Goal: Information Seeking & Learning: Learn about a topic

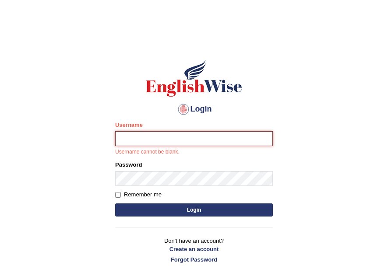
type input "Velorine"
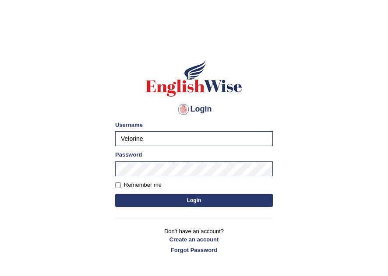
click at [180, 201] on button "Login" at bounding box center [194, 200] width 158 height 13
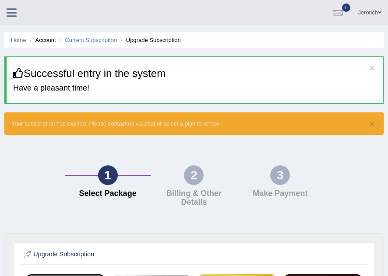
click at [5, 12] on link at bounding box center [11, 11] width 23 height 13
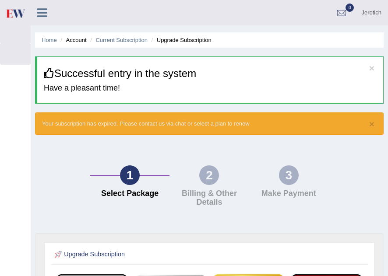
click at [41, 14] on icon at bounding box center [42, 12] width 10 height 11
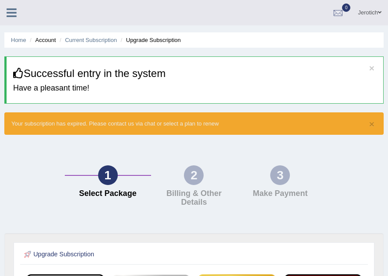
click at [9, 15] on icon at bounding box center [12, 12] width 10 height 11
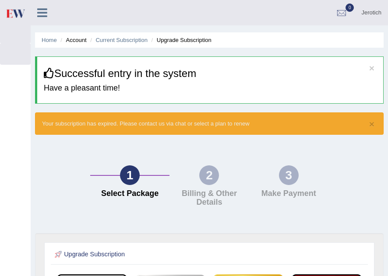
click at [129, 173] on div "1" at bounding box center [130, 176] width 20 height 20
click at [42, 7] on icon at bounding box center [42, 12] width 10 height 11
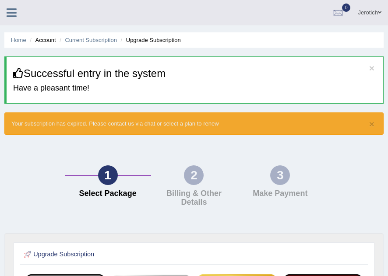
click at [10, 16] on icon at bounding box center [12, 12] width 10 height 11
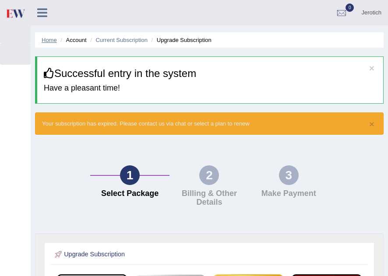
click at [50, 42] on link "Home" at bounding box center [49, 40] width 15 height 7
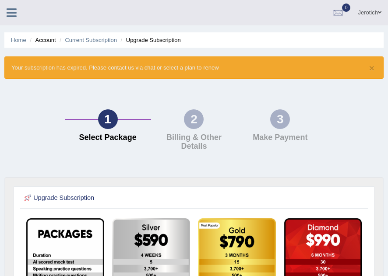
click at [4, 18] on link at bounding box center [11, 11] width 23 height 13
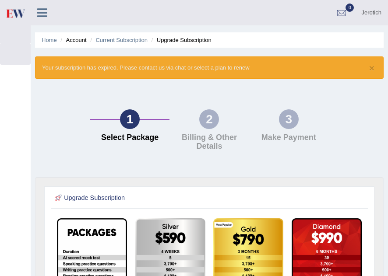
click at [48, 14] on link at bounding box center [42, 11] width 23 height 13
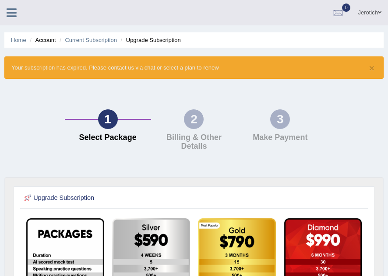
click at [46, 41] on li "Account" at bounding box center [42, 40] width 28 height 8
click at [13, 7] on icon at bounding box center [12, 12] width 10 height 11
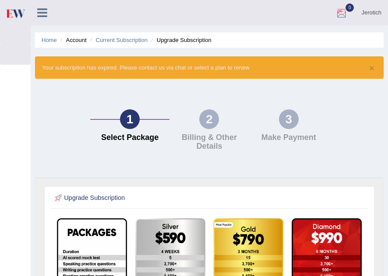
click at [343, 14] on div at bounding box center [341, 13] width 13 height 13
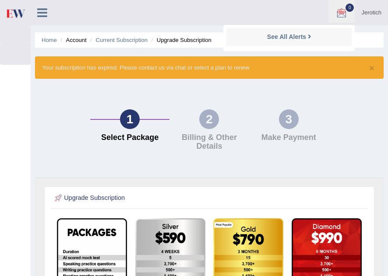
click at [381, 16] on link "Jerotich" at bounding box center [371, 11] width 33 height 23
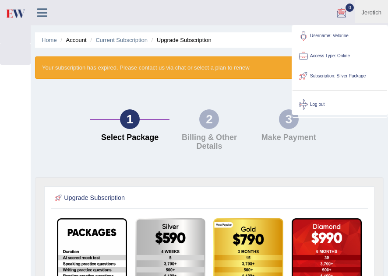
click at [328, 54] on link "Access Type: Online" at bounding box center [340, 56] width 95 height 20
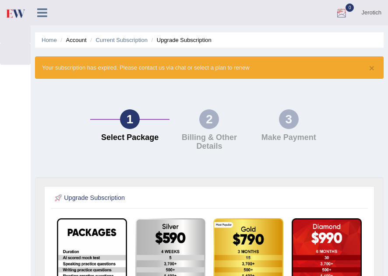
click at [349, 16] on link "0" at bounding box center [342, 11] width 26 height 23
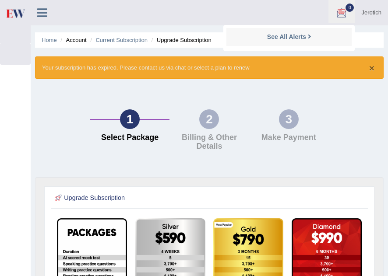
click at [372, 67] on button "×" at bounding box center [371, 68] width 5 height 9
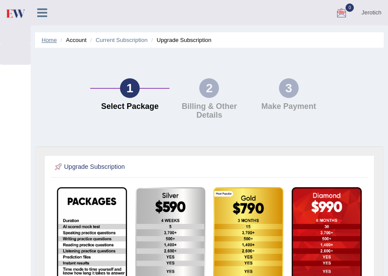
click at [47, 38] on link "Home" at bounding box center [49, 40] width 15 height 7
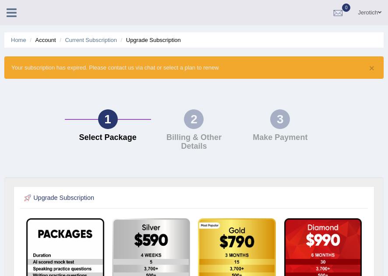
click at [47, 38] on li "Account" at bounding box center [42, 40] width 28 height 8
click at [39, 44] on li "Account" at bounding box center [42, 40] width 28 height 8
click at [88, 41] on link "Current Subscription" at bounding box center [91, 40] width 52 height 7
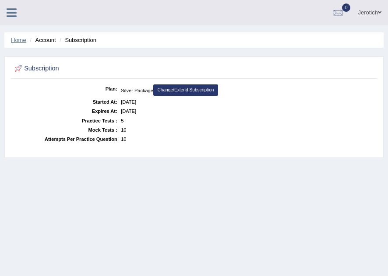
click at [21, 37] on link "Home" at bounding box center [18, 40] width 15 height 7
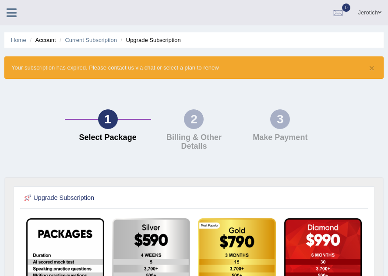
click at [18, 10] on link at bounding box center [11, 11] width 23 height 13
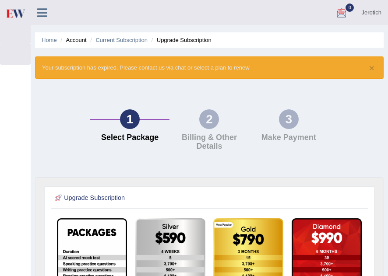
click at [343, 13] on div at bounding box center [341, 13] width 13 height 13
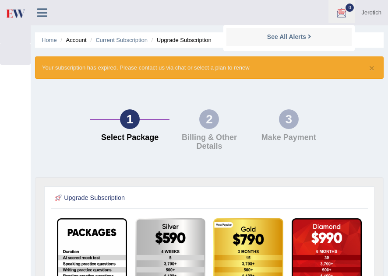
click at [369, 15] on link "Jerotich" at bounding box center [371, 11] width 33 height 23
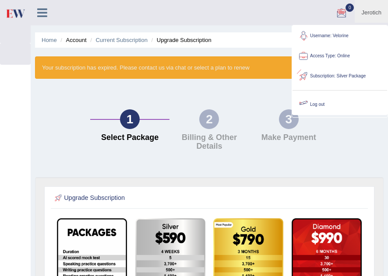
click at [313, 100] on link "Log out" at bounding box center [340, 105] width 95 height 20
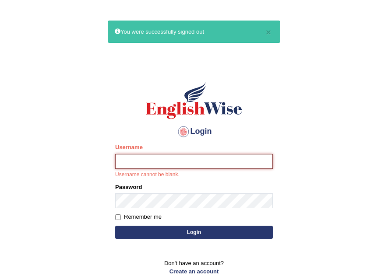
type input "Velorine"
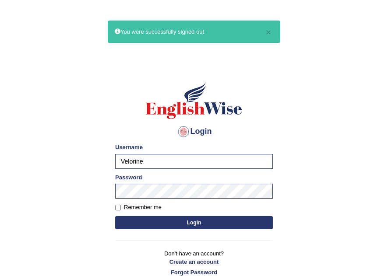
click at [211, 217] on button "Login" at bounding box center [194, 222] width 158 height 13
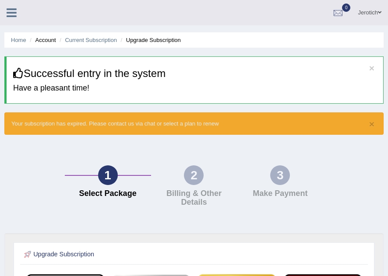
click at [369, 121] on div "× Your subscription has expired. Please contact us via chat or select a plan to…" at bounding box center [193, 124] width 379 height 22
click at [373, 123] on button "×" at bounding box center [371, 124] width 5 height 9
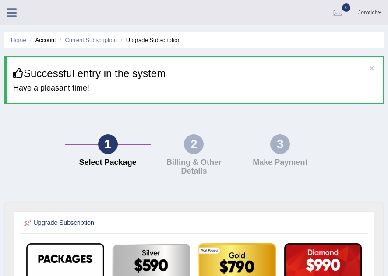
click at [6, 10] on link at bounding box center [11, 11] width 23 height 13
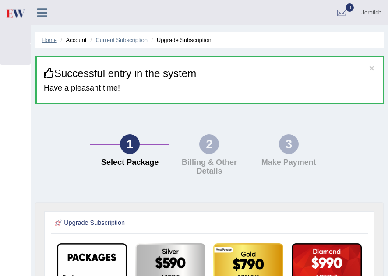
click at [46, 41] on link "Home" at bounding box center [49, 40] width 15 height 7
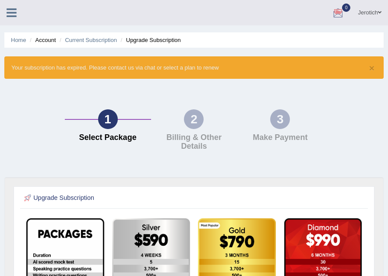
click at [377, 13] on link "Jerotich" at bounding box center [369, 11] width 37 height 23
click at [376, 11] on link "Jerotich" at bounding box center [369, 11] width 37 height 23
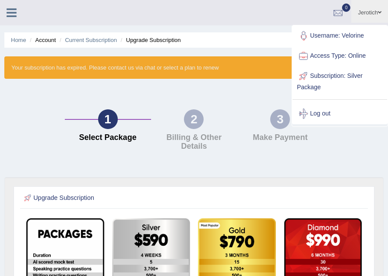
click at [341, 58] on link "Access Type: Online" at bounding box center [340, 56] width 95 height 20
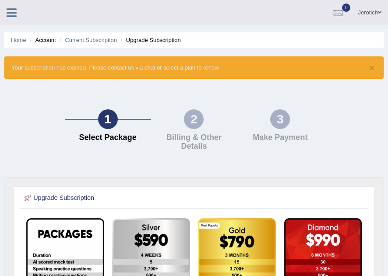
click at [379, 12] on span at bounding box center [380, 13] width 4 height 6
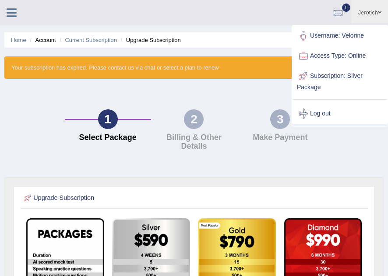
click at [300, 59] on div at bounding box center [303, 56] width 13 height 13
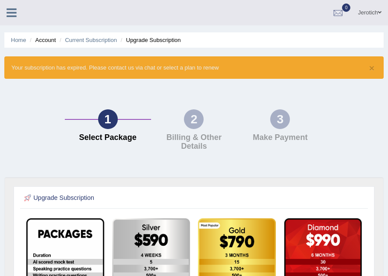
click at [377, 14] on link "Jerotich" at bounding box center [369, 11] width 37 height 23
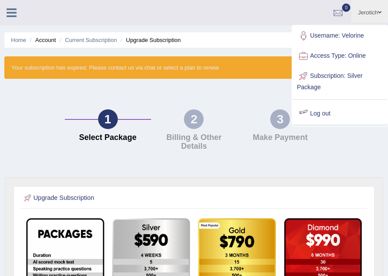
click at [333, 106] on link "Log out" at bounding box center [340, 114] width 95 height 20
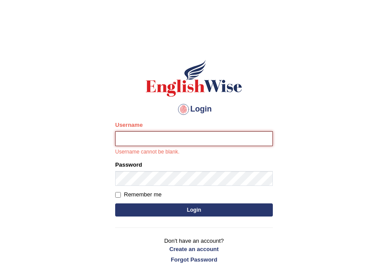
type input "Velorine"
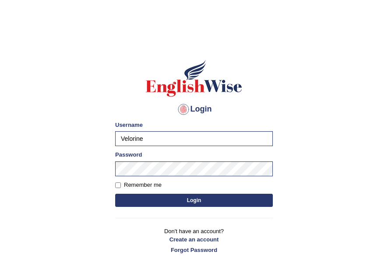
click at [199, 200] on button "Login" at bounding box center [194, 200] width 158 height 13
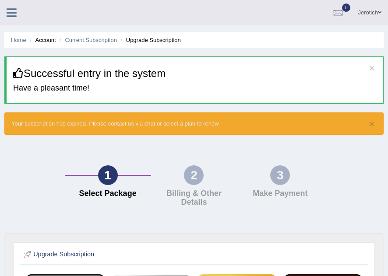
click at [368, 12] on link "Jerotich" at bounding box center [369, 11] width 37 height 23
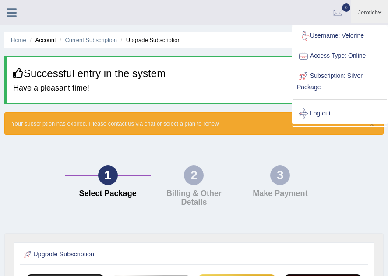
click at [349, 34] on link "Username: Velorine" at bounding box center [340, 36] width 95 height 20
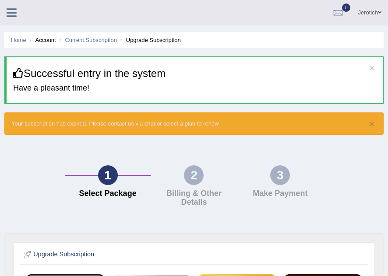
click at [381, 14] on span at bounding box center [380, 13] width 4 height 6
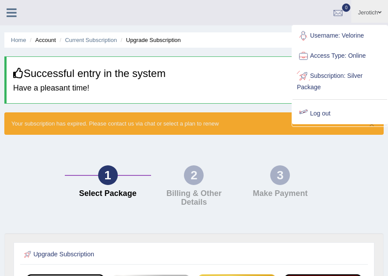
click at [337, 112] on link "Log out" at bounding box center [340, 114] width 95 height 20
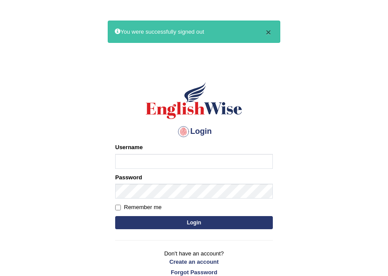
click at [266, 33] on button "×" at bounding box center [268, 32] width 5 height 9
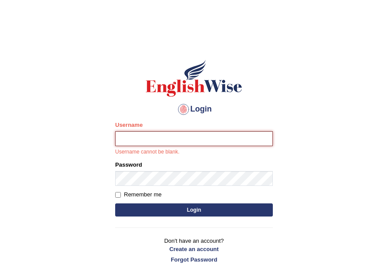
click at [167, 137] on input "Username" at bounding box center [194, 138] width 158 height 15
type input "Velorine"
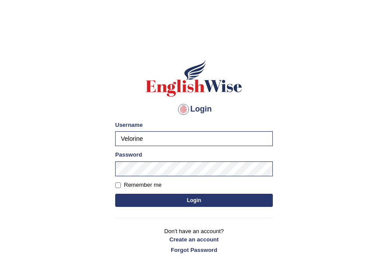
click at [198, 197] on button "Login" at bounding box center [194, 200] width 158 height 13
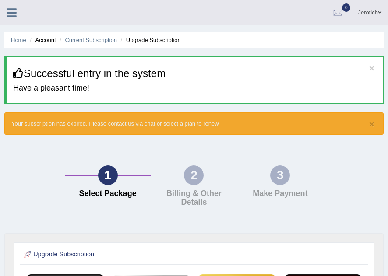
click at [378, 11] on link "Jerotich" at bounding box center [369, 11] width 37 height 23
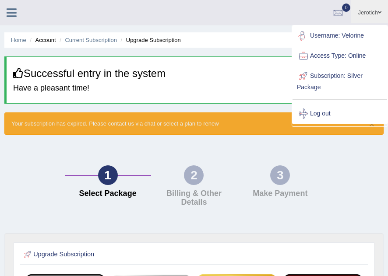
click at [230, 78] on h3 "Successful entry in the system" at bounding box center [195, 73] width 364 height 11
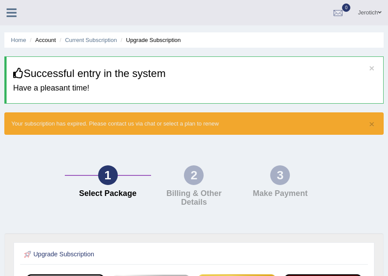
click at [7, 14] on icon at bounding box center [12, 12] width 10 height 11
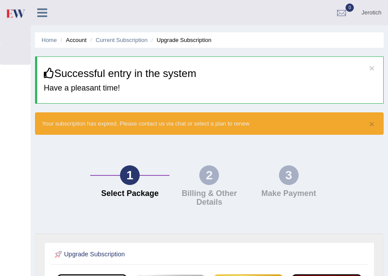
click at [47, 14] on link at bounding box center [42, 11] width 23 height 13
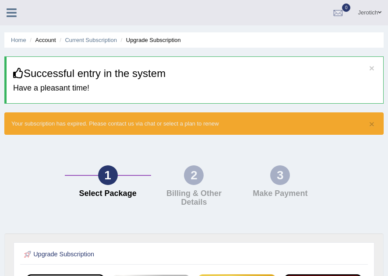
click at [46, 39] on li "Account" at bounding box center [42, 40] width 28 height 8
click at [21, 41] on link "Home" at bounding box center [18, 40] width 15 height 7
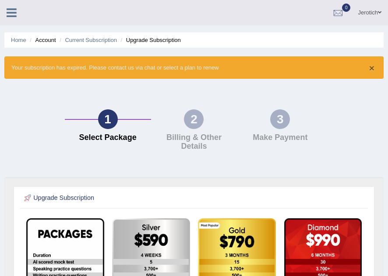
click at [373, 66] on button "×" at bounding box center [371, 68] width 5 height 9
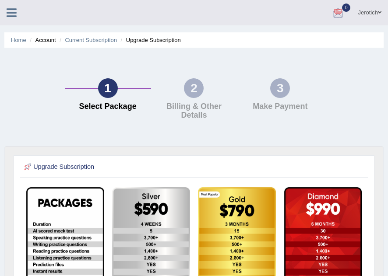
click at [380, 9] on link "Jerotich" at bounding box center [369, 11] width 37 height 23
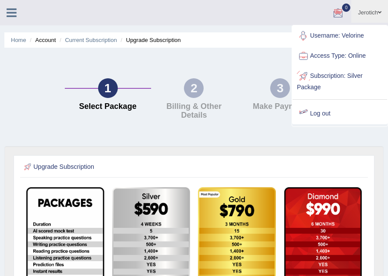
click at [306, 113] on div at bounding box center [303, 113] width 13 height 13
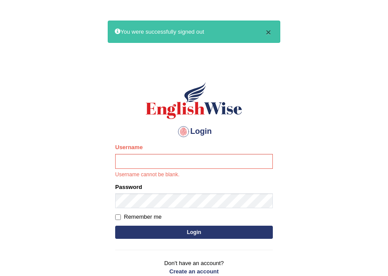
click at [271, 33] on button "×" at bounding box center [268, 32] width 5 height 9
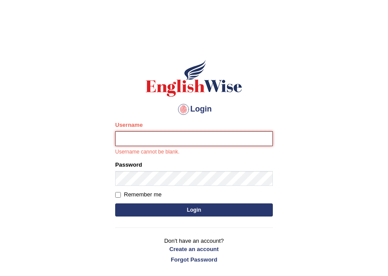
click at [175, 137] on input "Username" at bounding box center [194, 138] width 158 height 15
type input "Velorine"
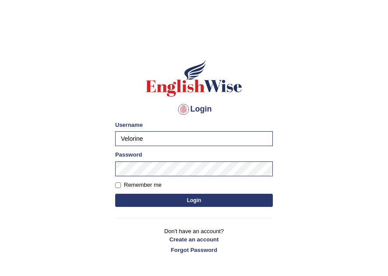
click at [196, 201] on button "Login" at bounding box center [194, 200] width 158 height 13
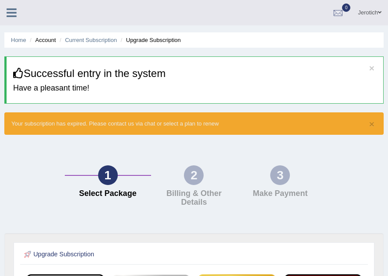
click at [377, 14] on link "Jerotich" at bounding box center [369, 11] width 37 height 23
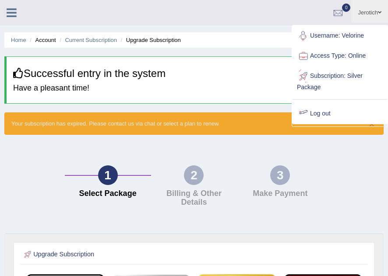
click at [340, 110] on link "Log out" at bounding box center [340, 114] width 95 height 20
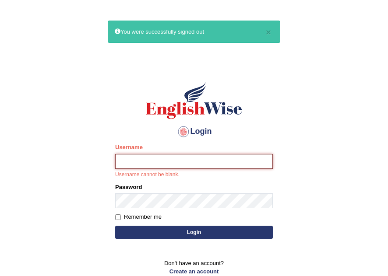
type input "Velorine"
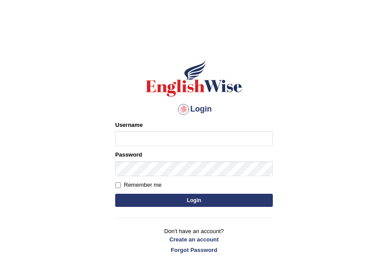
click at [164, 130] on div "Username" at bounding box center [194, 133] width 158 height 25
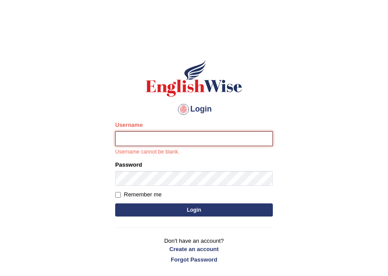
click at [156, 137] on input "Username" at bounding box center [194, 138] width 158 height 15
type input "Velorine"
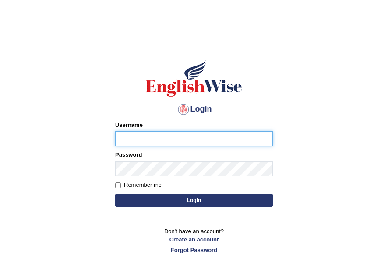
click at [152, 144] on input "Username" at bounding box center [194, 138] width 158 height 15
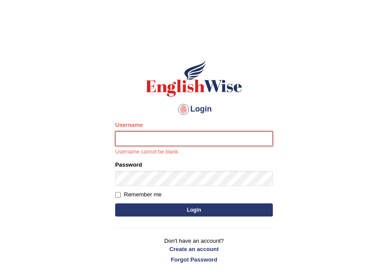
type input "Velorine"
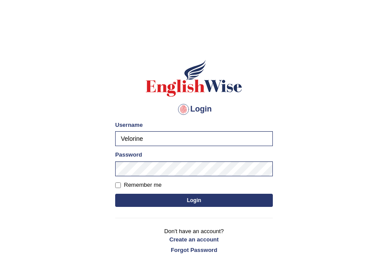
click at [196, 198] on button "Login" at bounding box center [194, 200] width 158 height 13
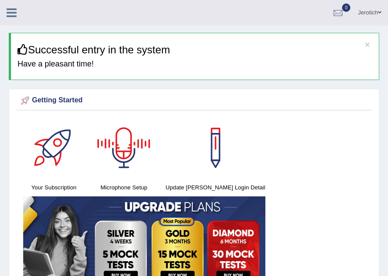
click at [126, 148] on div at bounding box center [123, 147] width 61 height 61
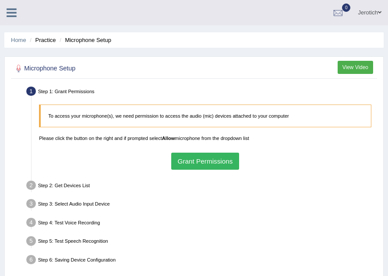
click at [206, 160] on button "Grant Permissions" at bounding box center [205, 161] width 68 height 17
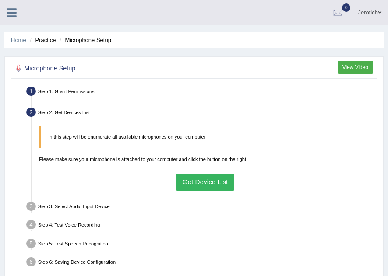
click at [194, 180] on button "Get Device List" at bounding box center [205, 182] width 58 height 17
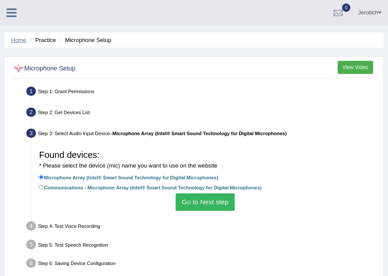
click at [22, 40] on link "Home" at bounding box center [18, 40] width 15 height 7
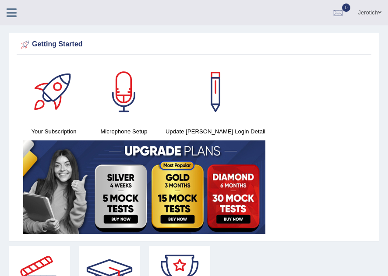
click at [11, 11] on icon at bounding box center [12, 12] width 10 height 11
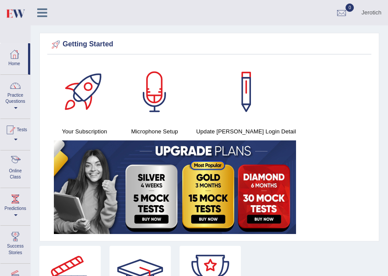
click at [14, 179] on link "Online Class" at bounding box center [15, 168] width 30 height 35
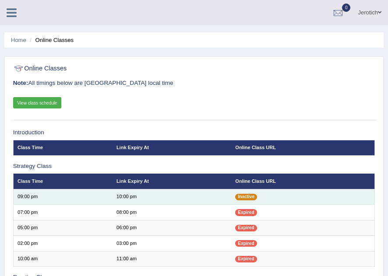
click at [244, 196] on span "Inactive" at bounding box center [246, 197] width 22 height 7
click at [30, 194] on td "09:00 pm" at bounding box center [62, 196] width 99 height 15
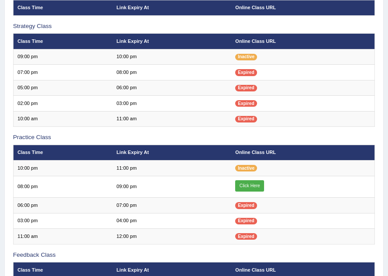
scroll to position [158, 0]
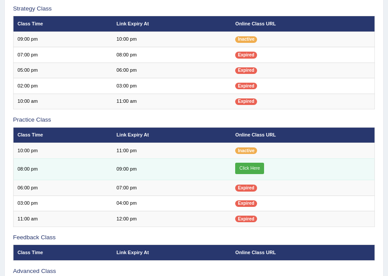
click at [243, 168] on link "Click Here" at bounding box center [249, 168] width 29 height 11
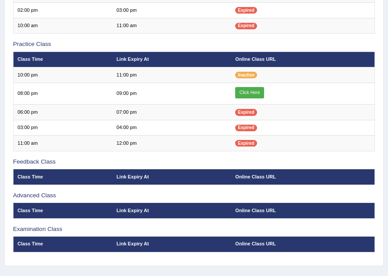
scroll to position [253, 0]
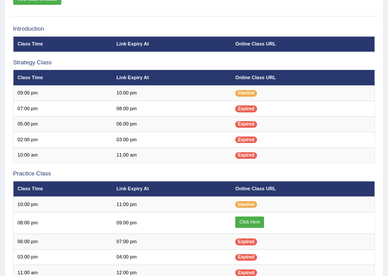
scroll to position [91, 0]
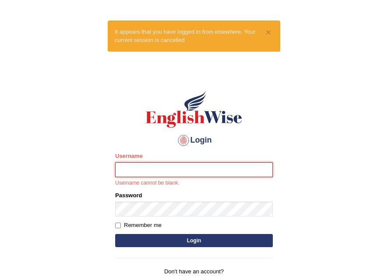
type input "Velorine"
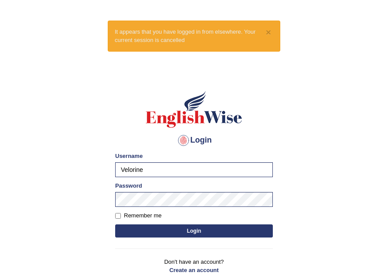
click at [212, 232] on button "Login" at bounding box center [194, 231] width 158 height 13
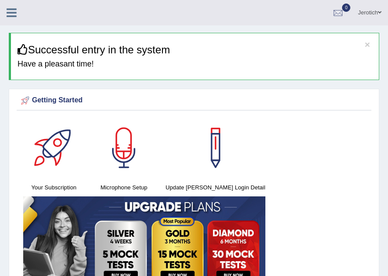
click at [15, 10] on icon at bounding box center [12, 12] width 10 height 11
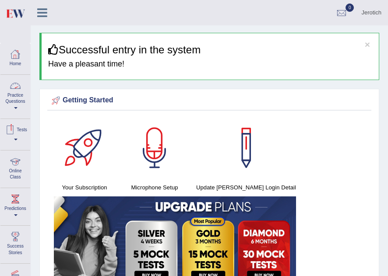
click at [19, 168] on link "Online Class" at bounding box center [15, 168] width 30 height 35
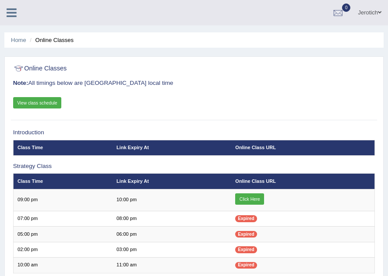
click at [29, 102] on link "View class schedule" at bounding box center [37, 102] width 49 height 11
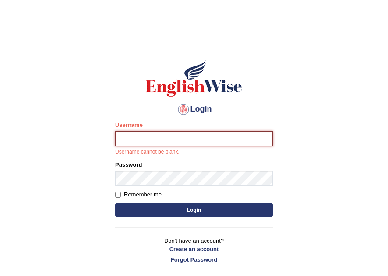
type input "Velorine"
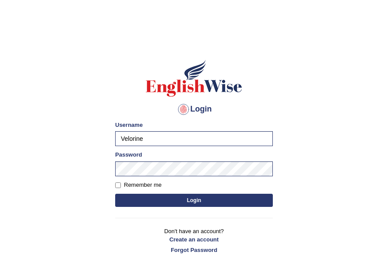
click at [221, 203] on button "Login" at bounding box center [194, 200] width 158 height 13
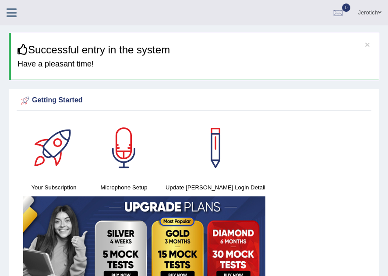
click at [15, 6] on link at bounding box center [11, 11] width 23 height 13
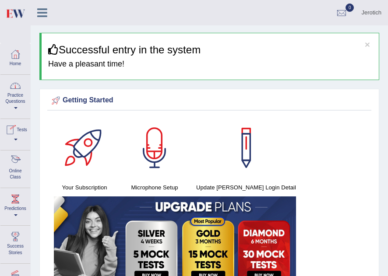
click at [19, 167] on div at bounding box center [15, 161] width 13 height 13
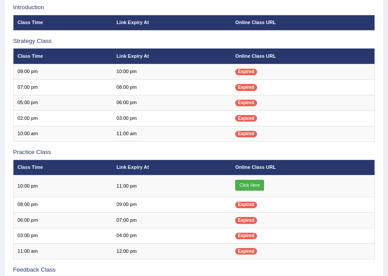
scroll to position [140, 0]
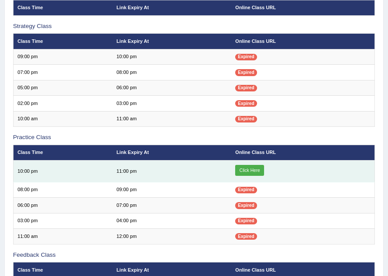
click at [241, 170] on link "Click Here" at bounding box center [249, 170] width 29 height 11
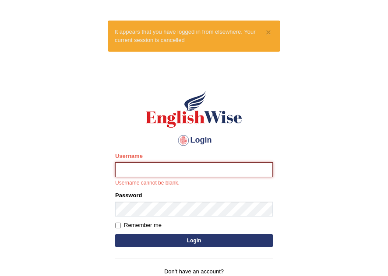
type input "Velorine"
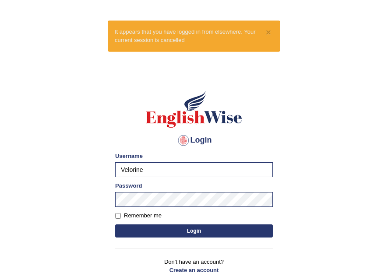
click at [193, 228] on button "Login" at bounding box center [194, 231] width 158 height 13
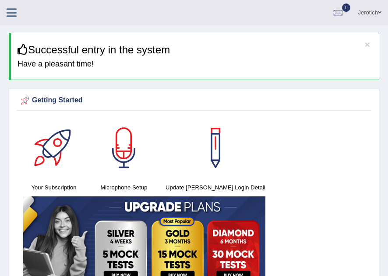
click at [7, 13] on icon at bounding box center [12, 12] width 10 height 11
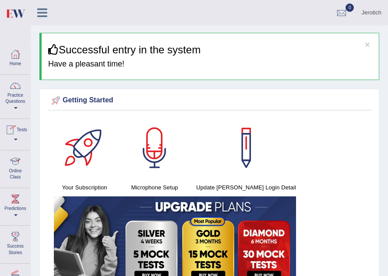
click at [13, 166] on div at bounding box center [15, 161] width 13 height 13
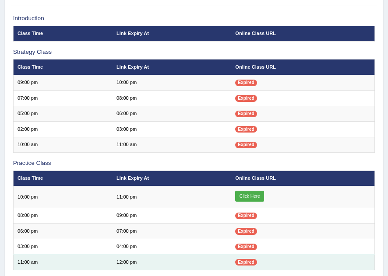
scroll to position [123, 0]
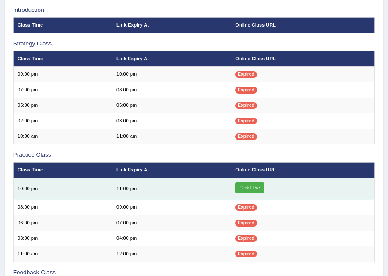
click at [251, 186] on link "Click Here" at bounding box center [249, 188] width 29 height 11
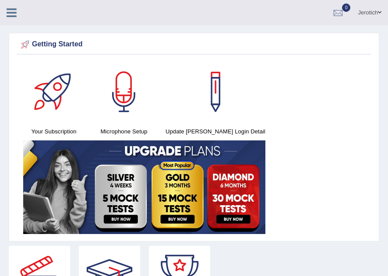
click at [15, 16] on icon at bounding box center [12, 12] width 10 height 11
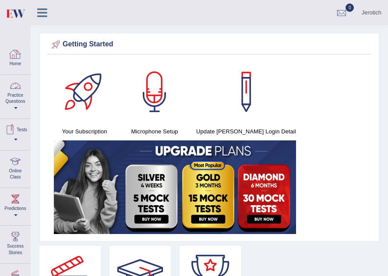
click at [12, 104] on link "Practice Questions" at bounding box center [15, 95] width 30 height 41
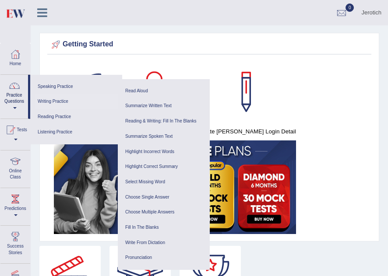
click at [54, 103] on link "Writing Practice" at bounding box center [76, 101] width 83 height 15
click at [132, 110] on ul "Reading & Writing: Fill In The Blanks Choose Multiple Answers Re-order Paragrap…" at bounding box center [164, 152] width 92 height 85
click at [64, 103] on link "Writing Practice" at bounding box center [76, 101] width 83 height 15
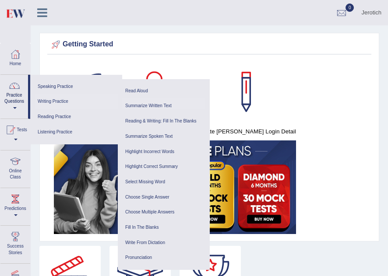
click at [163, 103] on link "Summarize Written Text" at bounding box center [163, 106] width 83 height 15
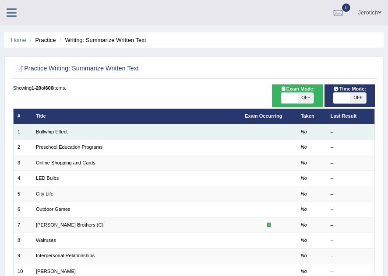
click at [64, 135] on td "Bullwhip Effect" at bounding box center [136, 131] width 209 height 15
click at [62, 132] on link "Bullwhip Effect" at bounding box center [52, 131] width 32 height 5
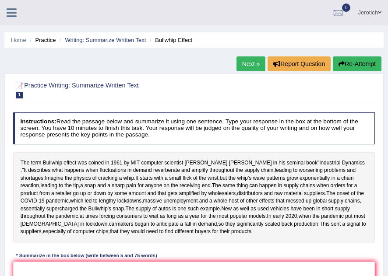
click at [380, 273] on div "Practice Writing: Summarize Written Text 1 Bullwhip Effect Instructions: Read t…" at bounding box center [193, 219] width 379 height 291
drag, startPoint x: 380, startPoint y: 273, endPoint x: 345, endPoint y: 250, distance: 42.4
click at [345, 250] on div "Practice Writing: Summarize Written Text 1 Bullwhip Effect Instructions: Read t…" at bounding box center [193, 219] width 379 height 291
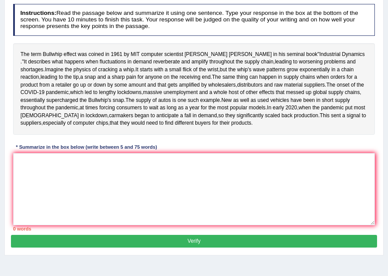
scroll to position [123, 0]
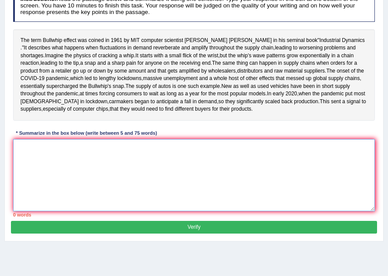
click at [41, 188] on textarea at bounding box center [194, 175] width 362 height 72
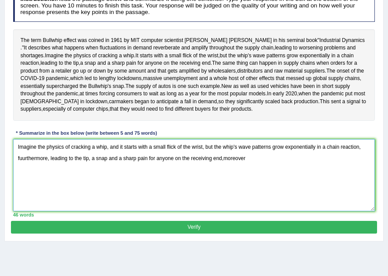
click at [223, 196] on textarea "Imagine the physics of cracking a whip, and it starts with a small flick of the…" at bounding box center [194, 175] width 362 height 72
click at [247, 195] on textarea "Imagine the physics of cracking a whip, and it starts with a small flick of the…" at bounding box center [194, 175] width 362 height 72
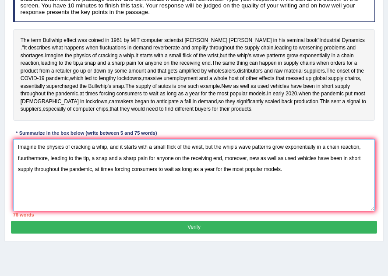
click at [24, 196] on textarea "Imagine the physics of cracking a whip, and it starts with a small flick of the…" at bounding box center [194, 175] width 362 height 72
click at [94, 195] on textarea "Imagine the physics of cracking a whip, and it starts with a small flick of the…" at bounding box center [194, 175] width 362 height 72
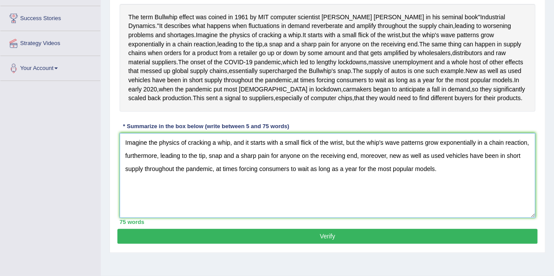
scroll to position [163, 0]
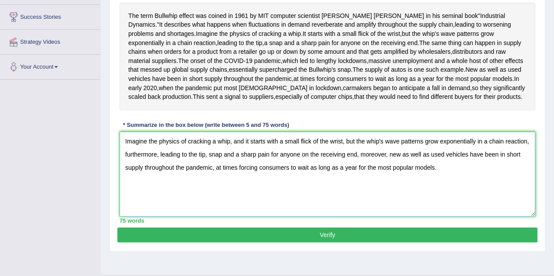
click at [159, 201] on textarea "Imagine the physics of cracking a whip, and it starts with a small flick of the…" at bounding box center [328, 174] width 416 height 85
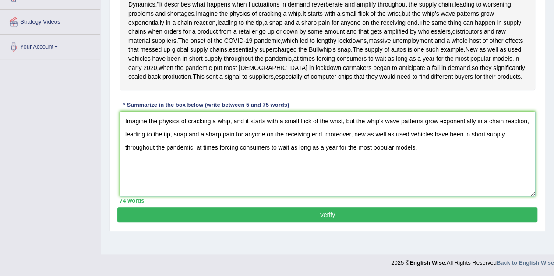
scroll to position [211, 0]
type textarea "Imagine the physics of cracking a whip, and it starts with a small flick of the…"
click at [346, 223] on button "Verify" at bounding box center [327, 215] width 420 height 15
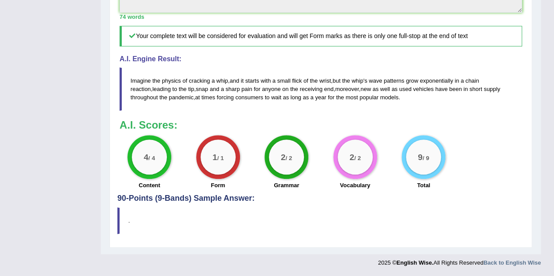
scroll to position [397, 0]
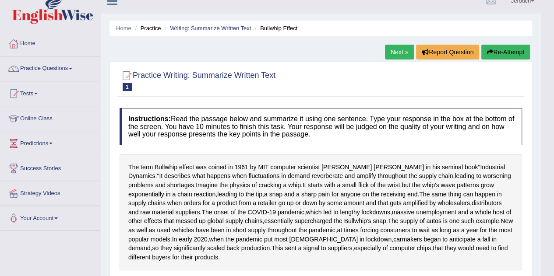
scroll to position [11, 0]
click at [388, 50] on link "Next »" at bounding box center [399, 52] width 29 height 15
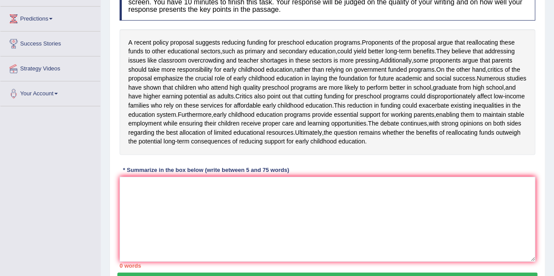
scroll to position [123, 0]
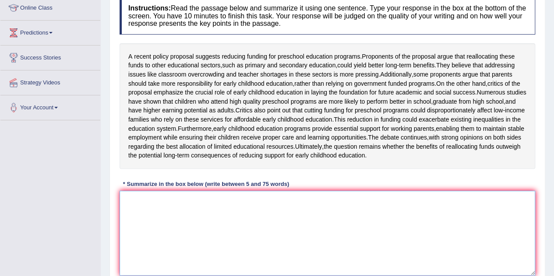
click at [155, 246] on textarea at bounding box center [328, 233] width 416 height 85
type textarea "T"
click at [174, 225] on textarea "They believe that dressing" at bounding box center [328, 233] width 416 height 85
click at [207, 227] on textarea "They believe that addressing" at bounding box center [328, 233] width 416 height 85
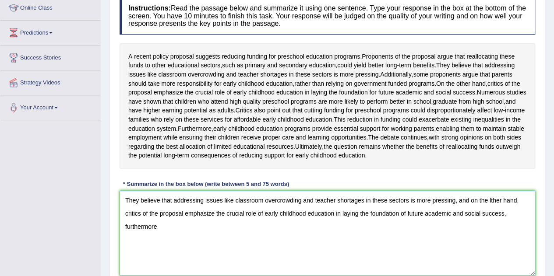
click at [506, 241] on textarea "They believe that addressing issues like classroom overcrowding and teacher sho…" at bounding box center [328, 233] width 416 height 85
click at [159, 255] on textarea "They believe that addressing issues like classroom overcrowding and teacher sho…" at bounding box center [328, 233] width 416 height 85
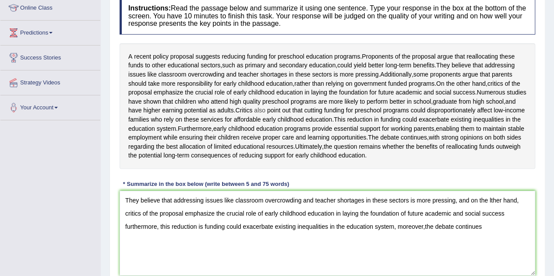
drag, startPoint x: 330, startPoint y: 118, endPoint x: 352, endPoint y: 120, distance: 22.5
click at [352, 120] on div "A recent policy proposal suggests reducing funding for preschool education prog…" at bounding box center [328, 106] width 416 height 126
click at [265, 115] on span "also" at bounding box center [259, 110] width 11 height 9
click at [352, 120] on div at bounding box center [350, 120] width 15 height 7
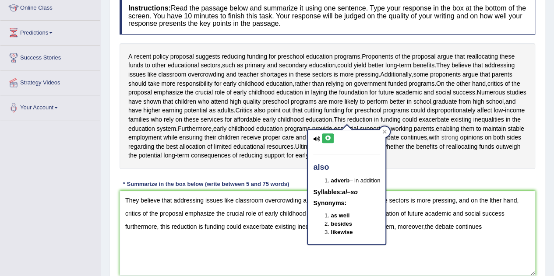
click at [442, 142] on span "strong" at bounding box center [450, 137] width 17 height 9
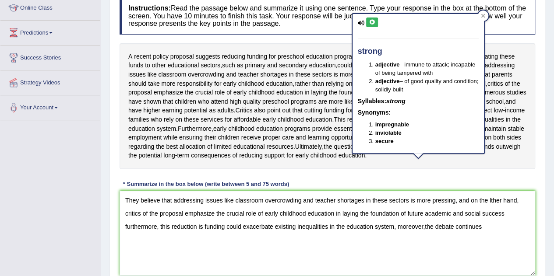
drag, startPoint x: 405, startPoint y: 190, endPoint x: 502, endPoint y: 16, distance: 199.1
click at [502, 16] on div "Instructions: Read the passage below and summarize it using one sentence. Type …" at bounding box center [327, 140] width 420 height 294
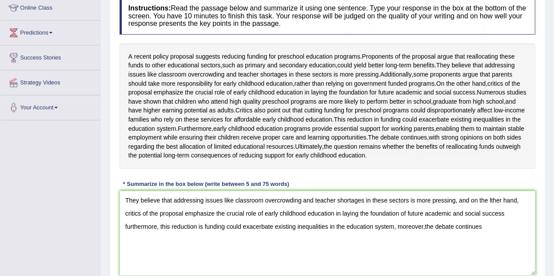
click at [502, 16] on h4 "Instructions: Read the passage below and summarize it using one sentence. Type …" at bounding box center [328, 15] width 416 height 37
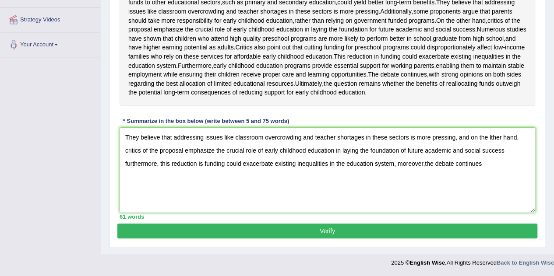
scroll to position [210, 0]
click at [493, 170] on textarea "They believe that addressing issues like classroom overcrowding and teacher sho…" at bounding box center [328, 170] width 416 height 85
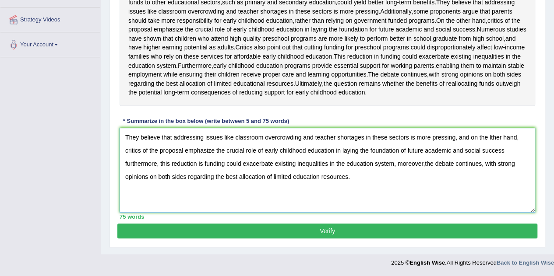
click at [405, 151] on textarea "They believe that addressing issues like classroom overcrowding and teacher sho…" at bounding box center [328, 170] width 416 height 85
click at [396, 164] on textarea "They believe that addressing issues like classroom overcrowding and teacher sho…" at bounding box center [328, 170] width 416 height 85
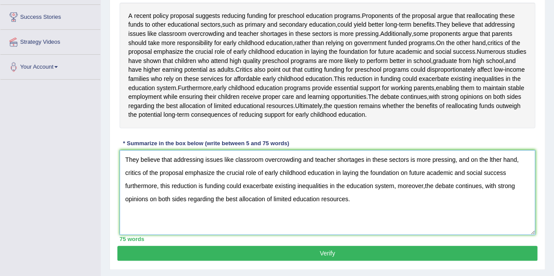
scroll to position [158, 0]
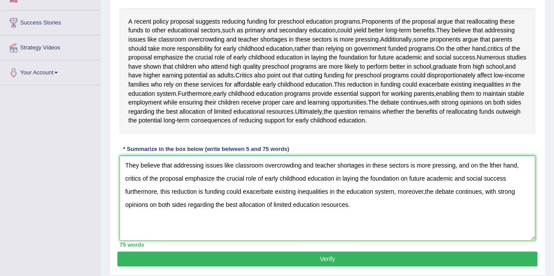
click at [492, 191] on textarea "They believe that addressing issues like classroom overcrowding and teacher sho…" at bounding box center [328, 198] width 416 height 85
click at [491, 191] on textarea "They believe that addressing issues like classroom overcrowding and teacher sho…" at bounding box center [328, 198] width 416 height 85
click at [506, 205] on textarea "They believe that addressing issues like classroom overcrowding and teacher sho…" at bounding box center [328, 198] width 416 height 85
click at [426, 219] on textarea "They believe that addressing issues like classroom overcrowding and teacher sho…" at bounding box center [328, 198] width 416 height 85
click at [425, 218] on textarea "They believe that addressing issues like classroom overcrowding and teacher sho…" at bounding box center [328, 198] width 416 height 85
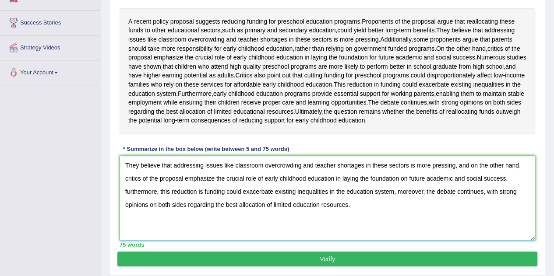
click at [402, 237] on textarea "They believe that addressing issues like classroom overcrowding and teacher sho…" at bounding box center [328, 198] width 416 height 85
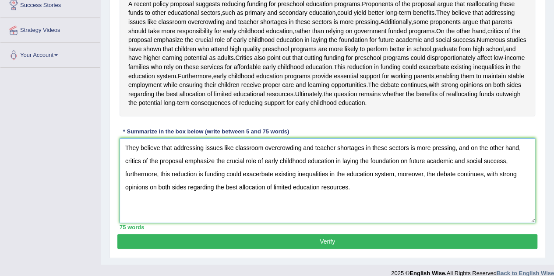
scroll to position [193, 0]
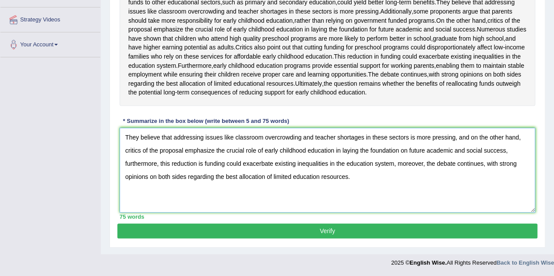
type textarea "They believe that addressing issues like classroom overcrowding and teacher sho…"
click at [343, 239] on button "Verify" at bounding box center [327, 231] width 420 height 15
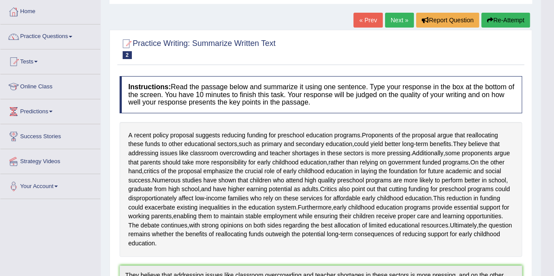
scroll to position [0, 0]
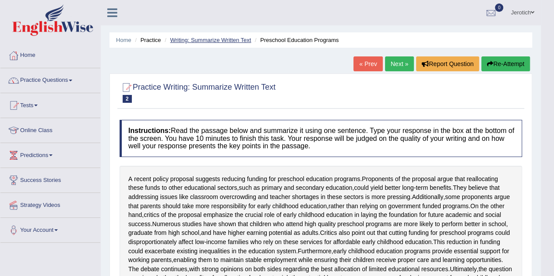
click at [208, 37] on link "Writing: Summarize Written Text" at bounding box center [210, 40] width 81 height 7
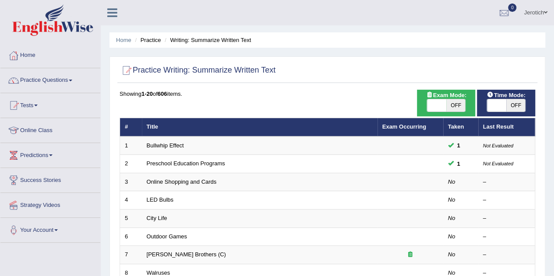
click at [58, 80] on link "Practice Questions" at bounding box center [50, 79] width 100 height 22
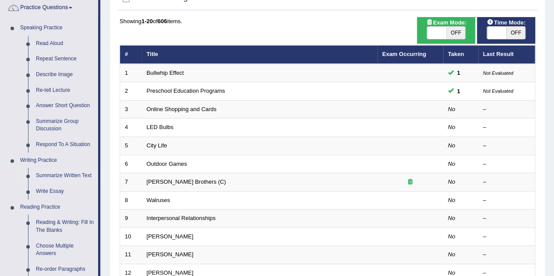
scroll to position [88, 0]
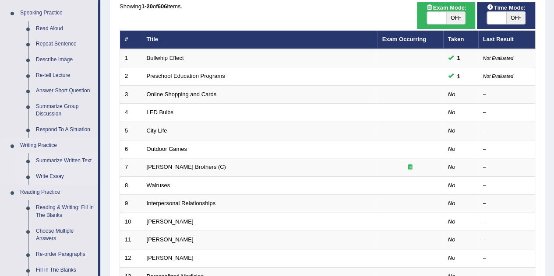
click at [60, 175] on link "Write Essay" at bounding box center [65, 177] width 66 height 16
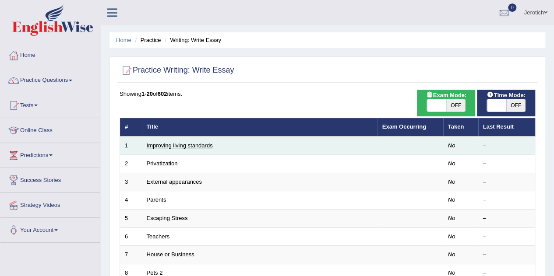
click at [199, 148] on link "Improving living standards" at bounding box center [180, 145] width 66 height 7
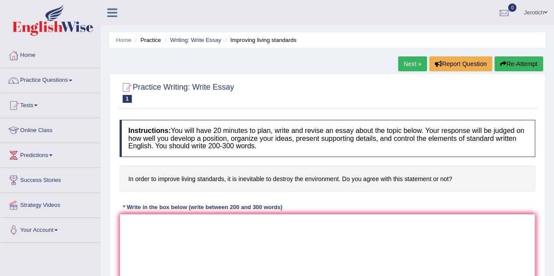
click at [160, 221] on textarea at bounding box center [328, 256] width 416 height 85
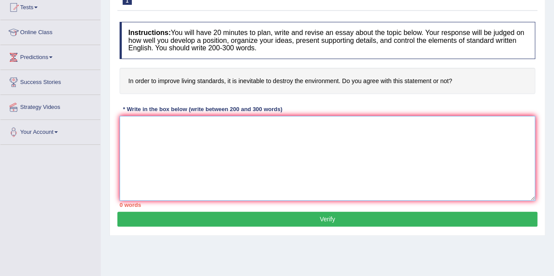
scroll to position [105, 0]
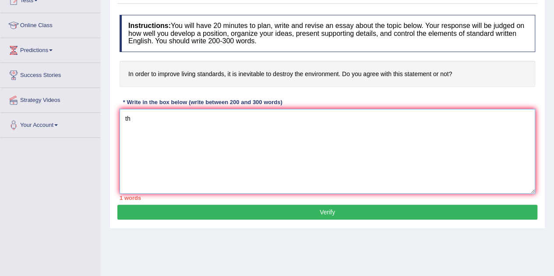
type textarea "t"
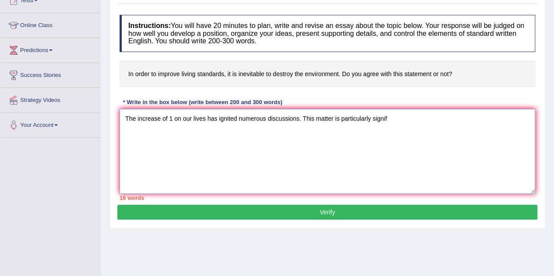
type textarea "The increase of 1 on our lives has ignited numerous discussions. This matter is…"
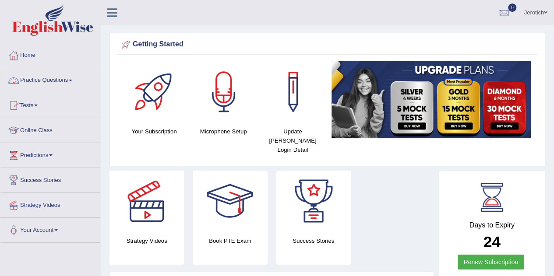
click at [58, 83] on link "Practice Questions" at bounding box center [50, 79] width 100 height 22
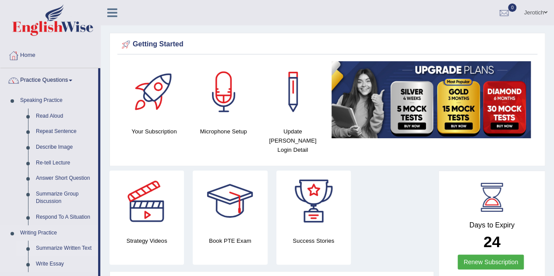
click at [62, 249] on link "Summarize Written Text" at bounding box center [65, 249] width 66 height 16
click at [56, 262] on link "Write Essay" at bounding box center [65, 265] width 66 height 16
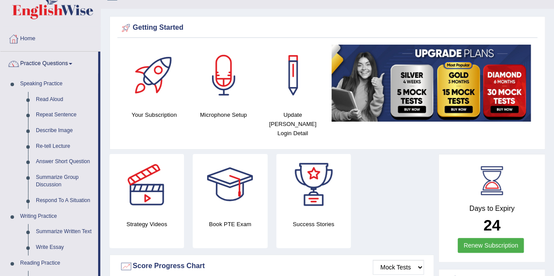
scroll to position [18, 0]
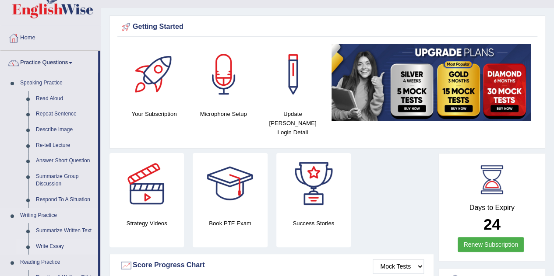
click at [56, 249] on link "Write Essay" at bounding box center [65, 247] width 66 height 16
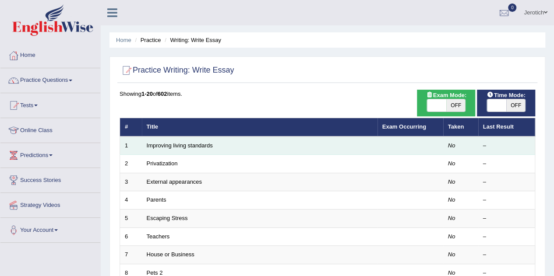
click at [210, 149] on td "Improving living standards" at bounding box center [260, 146] width 236 height 18
click at [452, 148] on em "No" at bounding box center [451, 145] width 7 height 7
click at [180, 148] on link "Improving living standards" at bounding box center [180, 145] width 66 height 7
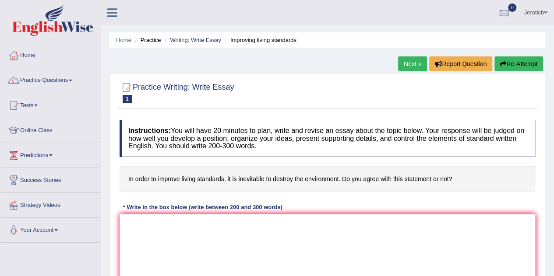
click at [180, 148] on h4 "Instructions: You will have 20 minutes to plan, write and revise an essay about…" at bounding box center [328, 138] width 416 height 37
click at [146, 219] on textarea at bounding box center [328, 256] width 416 height 85
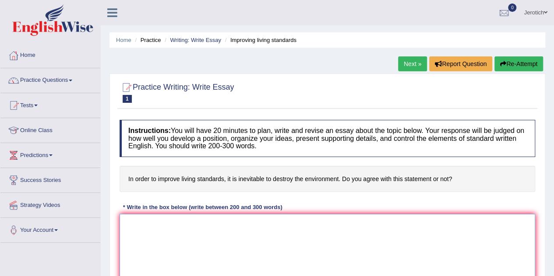
click at [146, 219] on textarea at bounding box center [328, 256] width 416 height 85
drag, startPoint x: 146, startPoint y: 219, endPoint x: 149, endPoint y: 224, distance: 4.9
paste textarea "The increasing influence of (essay topic) on our lives has ignited numerous dis…"
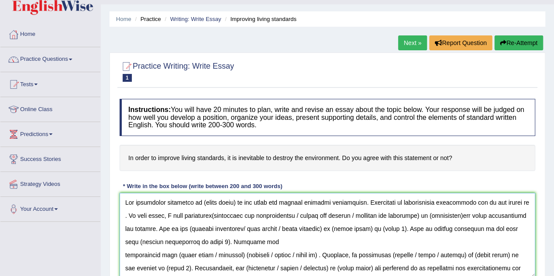
click at [236, 205] on textarea at bounding box center [328, 235] width 416 height 85
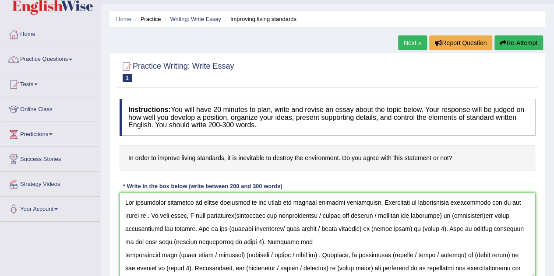
click at [466, 214] on textarea at bounding box center [328, 235] width 416 height 85
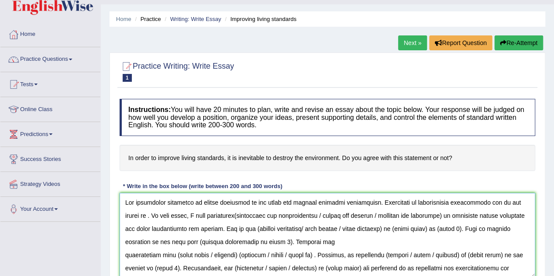
click at [198, 201] on textarea at bounding box center [328, 235] width 416 height 85
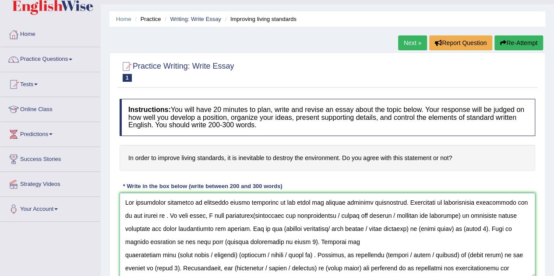
click at [230, 216] on textarea at bounding box center [328, 235] width 416 height 85
click at [418, 230] on textarea at bounding box center [328, 235] width 416 height 85
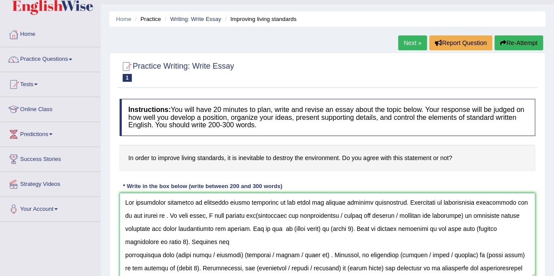
click at [153, 213] on textarea at bounding box center [328, 235] width 416 height 85
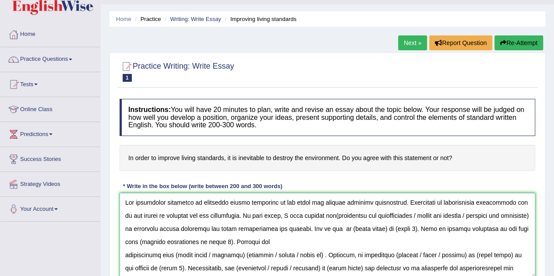
click at [416, 212] on textarea at bounding box center [328, 235] width 416 height 85
click at [325, 215] on textarea at bounding box center [328, 235] width 416 height 85
click at [154, 230] on textarea at bounding box center [328, 235] width 416 height 85
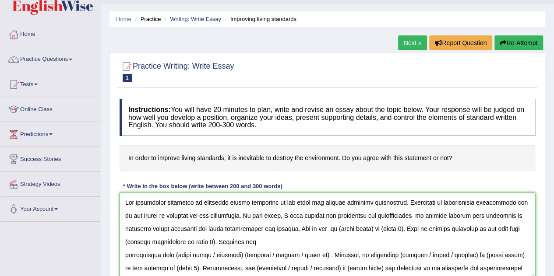
click at [152, 214] on textarea at bounding box center [328, 235] width 416 height 85
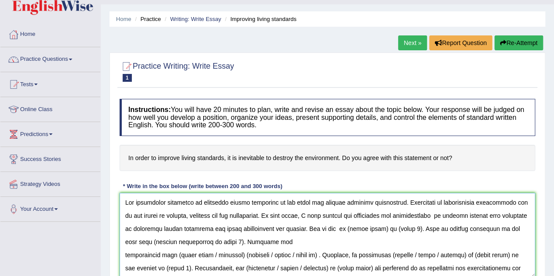
click at [201, 214] on textarea at bounding box center [328, 235] width 416 height 85
click at [524, 212] on textarea at bounding box center [328, 235] width 416 height 85
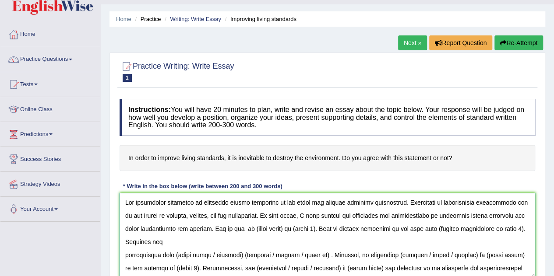
click at [290, 229] on textarea at bounding box center [328, 235] width 416 height 85
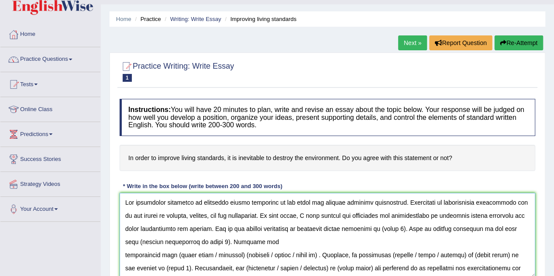
click at [409, 227] on textarea at bounding box center [328, 235] width 416 height 85
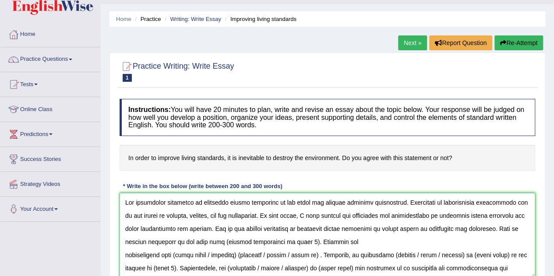
click at [297, 241] on textarea at bounding box center [328, 235] width 416 height 85
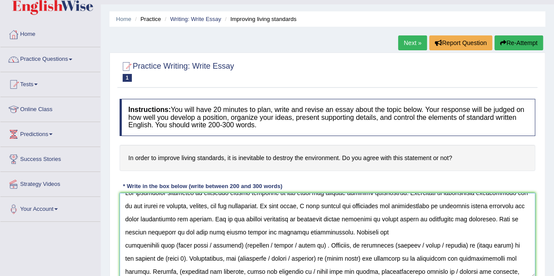
scroll to position [18, 0]
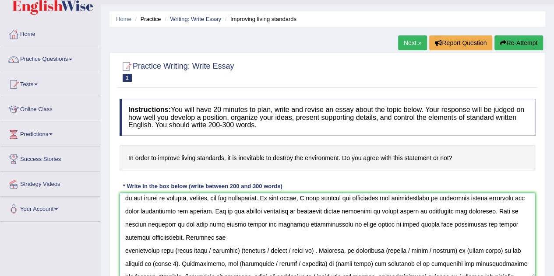
click at [244, 250] on textarea at bounding box center [328, 235] width 416 height 85
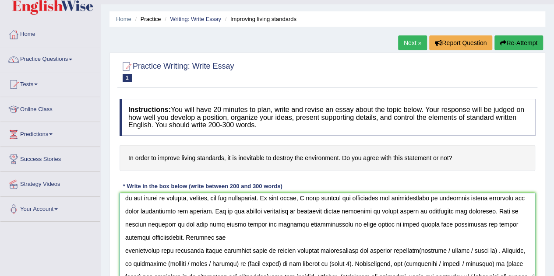
click at [499, 248] on textarea at bounding box center [328, 235] width 416 height 85
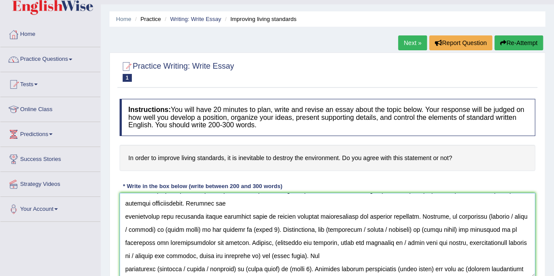
scroll to position [53, 0]
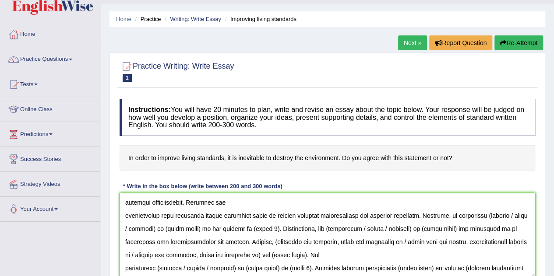
click at [512, 214] on textarea at bounding box center [328, 235] width 416 height 85
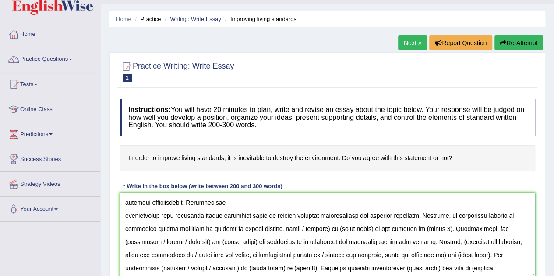
click at [423, 228] on textarea at bounding box center [328, 235] width 416 height 85
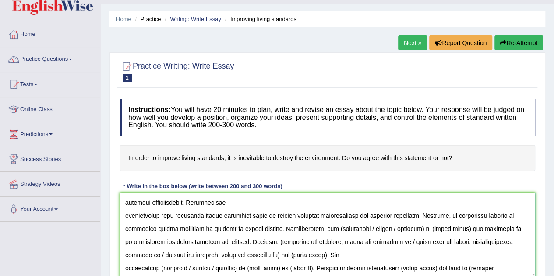
click at [320, 229] on textarea at bounding box center [328, 235] width 416 height 85
click at [326, 226] on textarea at bounding box center [328, 235] width 416 height 85
click at [411, 228] on textarea at bounding box center [328, 235] width 416 height 85
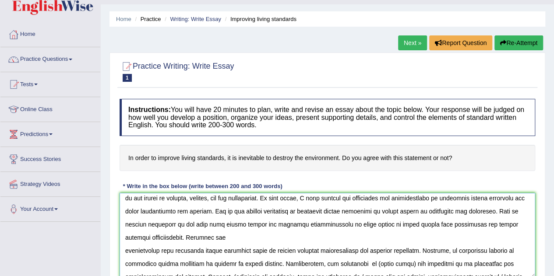
scroll to position [9, 0]
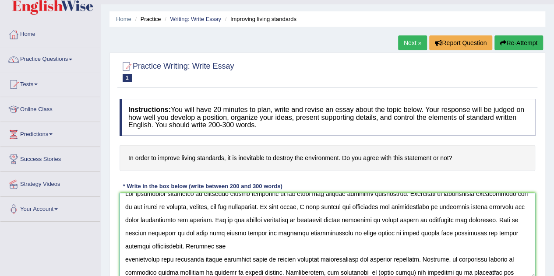
click at [124, 262] on textarea at bounding box center [328, 235] width 416 height 85
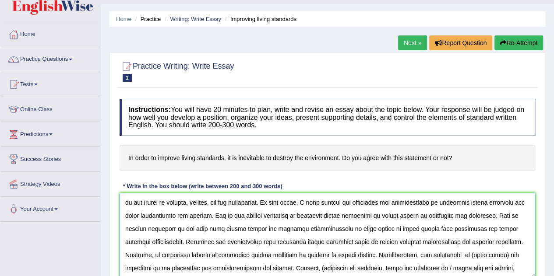
scroll to position [18, 0]
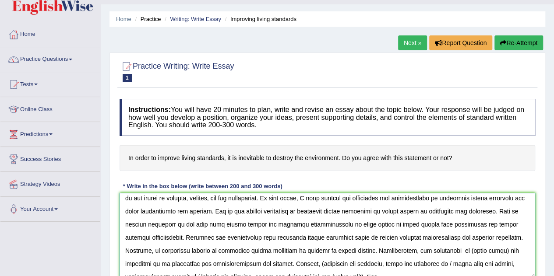
click at [492, 250] on textarea at bounding box center [328, 235] width 416 height 85
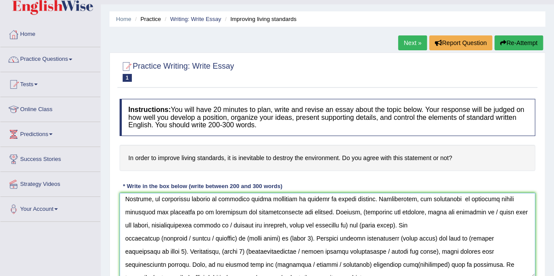
scroll to position [70, 0]
click at [348, 211] on textarea at bounding box center [328, 235] width 416 height 85
click at [349, 211] on textarea at bounding box center [328, 235] width 416 height 85
click at [353, 211] on textarea at bounding box center [328, 235] width 416 height 85
click at [351, 211] on textarea at bounding box center [328, 235] width 416 height 85
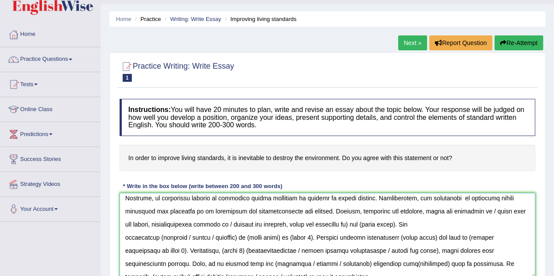
click at [482, 209] on textarea at bounding box center [328, 235] width 416 height 85
click at [480, 209] on textarea at bounding box center [328, 235] width 416 height 85
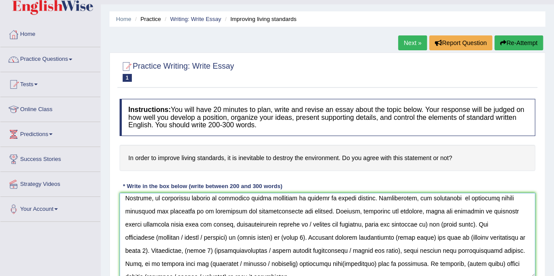
drag, startPoint x: 211, startPoint y: 225, endPoint x: 409, endPoint y: 227, distance: 197.6
click at [409, 227] on textarea at bounding box center [328, 235] width 416 height 85
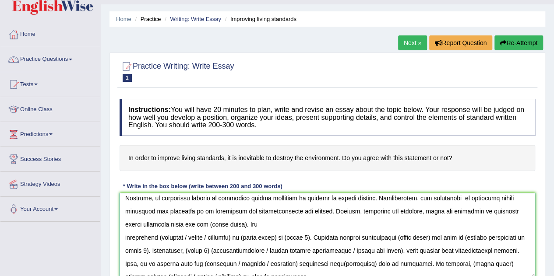
click at [224, 223] on textarea at bounding box center [328, 235] width 416 height 85
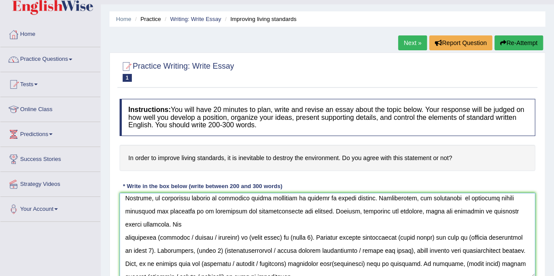
click at [273, 238] on textarea at bounding box center [328, 235] width 416 height 85
click at [290, 238] on textarea at bounding box center [328, 235] width 416 height 85
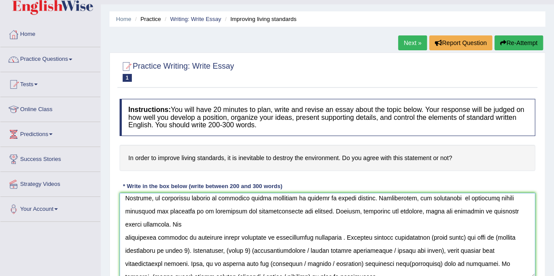
click at [326, 237] on textarea at bounding box center [328, 235] width 416 height 85
click at [338, 236] on textarea at bounding box center [328, 235] width 416 height 85
click at [465, 239] on textarea at bounding box center [328, 235] width 416 height 85
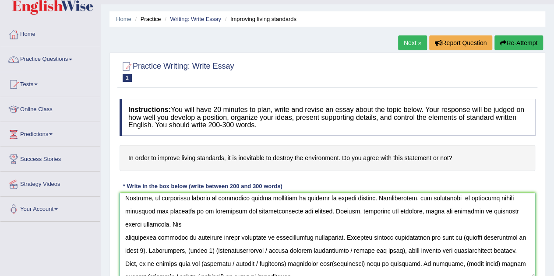
click at [416, 238] on textarea at bounding box center [328, 235] width 416 height 85
click at [428, 237] on textarea at bounding box center [328, 235] width 416 height 85
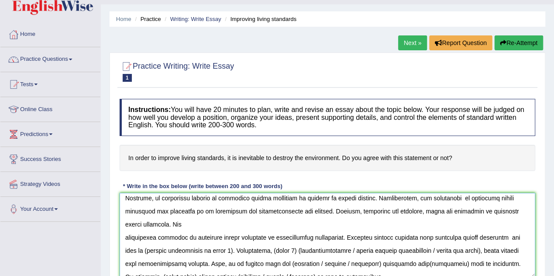
click at [227, 249] on textarea at bounding box center [328, 235] width 416 height 85
click at [333, 249] on textarea at bounding box center [328, 235] width 416 height 85
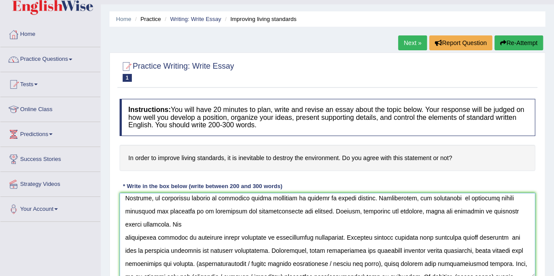
click at [392, 263] on textarea at bounding box center [328, 235] width 416 height 85
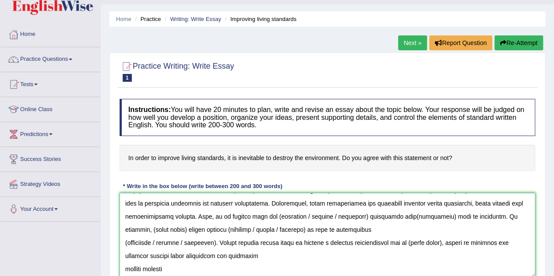
scroll to position [118, 0]
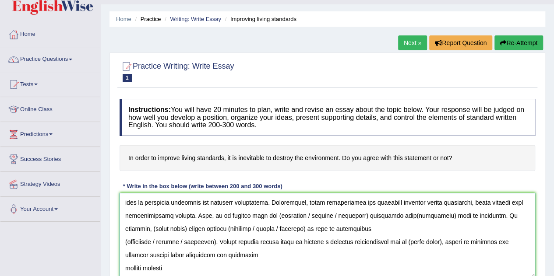
click at [356, 216] on textarea at bounding box center [328, 235] width 416 height 85
click at [278, 216] on textarea at bounding box center [328, 235] width 416 height 85
click at [275, 213] on textarea at bounding box center [328, 235] width 416 height 85
click at [355, 218] on textarea at bounding box center [328, 235] width 416 height 85
click at [358, 214] on textarea at bounding box center [328, 235] width 416 height 85
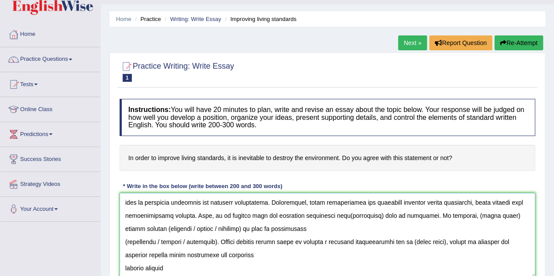
click at [379, 214] on textarea at bounding box center [328, 235] width 416 height 85
click at [160, 229] on textarea at bounding box center [328, 235] width 416 height 85
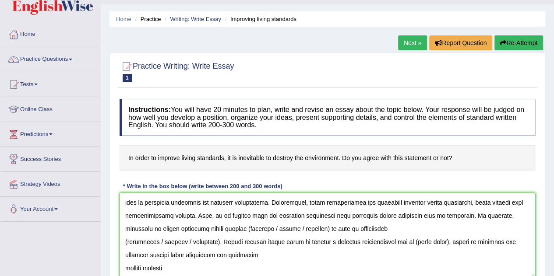
click at [326, 228] on textarea at bounding box center [328, 235] width 416 height 85
click at [244, 227] on textarea at bounding box center [328, 235] width 416 height 85
click at [322, 228] on textarea at bounding box center [328, 235] width 416 height 85
click at [324, 229] on textarea at bounding box center [328, 235] width 416 height 85
click at [129, 242] on textarea at bounding box center [328, 235] width 416 height 85
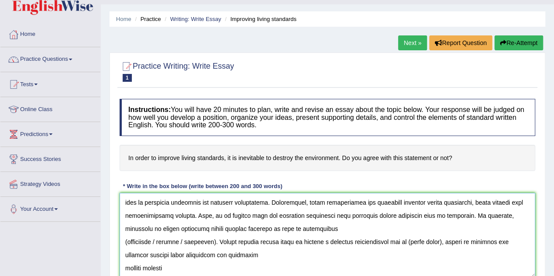
click at [127, 242] on textarea at bounding box center [328, 235] width 416 height 85
click at [210, 241] on textarea at bounding box center [328, 235] width 416 height 85
click at [386, 241] on textarea at bounding box center [328, 235] width 416 height 85
click at [123, 268] on textarea at bounding box center [328, 235] width 416 height 85
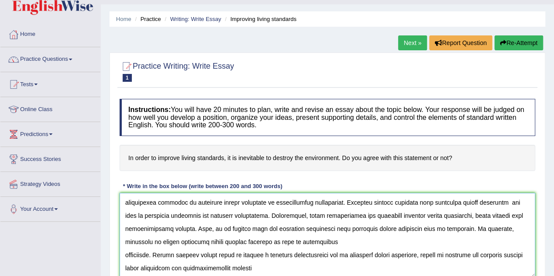
scroll to position [105, 0]
click at [272, 267] on textarea at bounding box center [328, 235] width 416 height 85
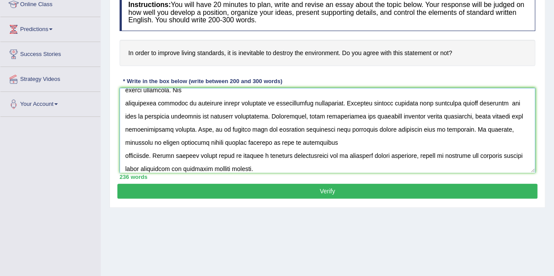
scroll to position [183, 0]
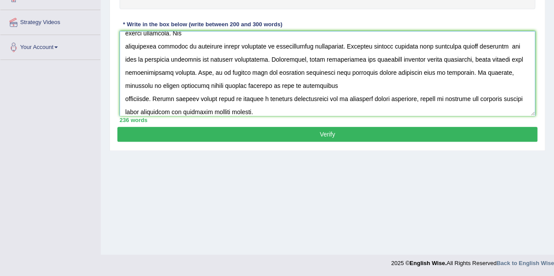
type textarea "The increasing influence of improving living standards on our lives has ignited…"
click at [329, 134] on button "Verify" at bounding box center [327, 134] width 420 height 15
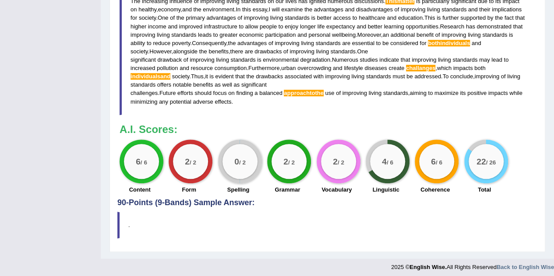
scroll to position [326, 0]
